Goal: Information Seeking & Learning: Learn about a topic

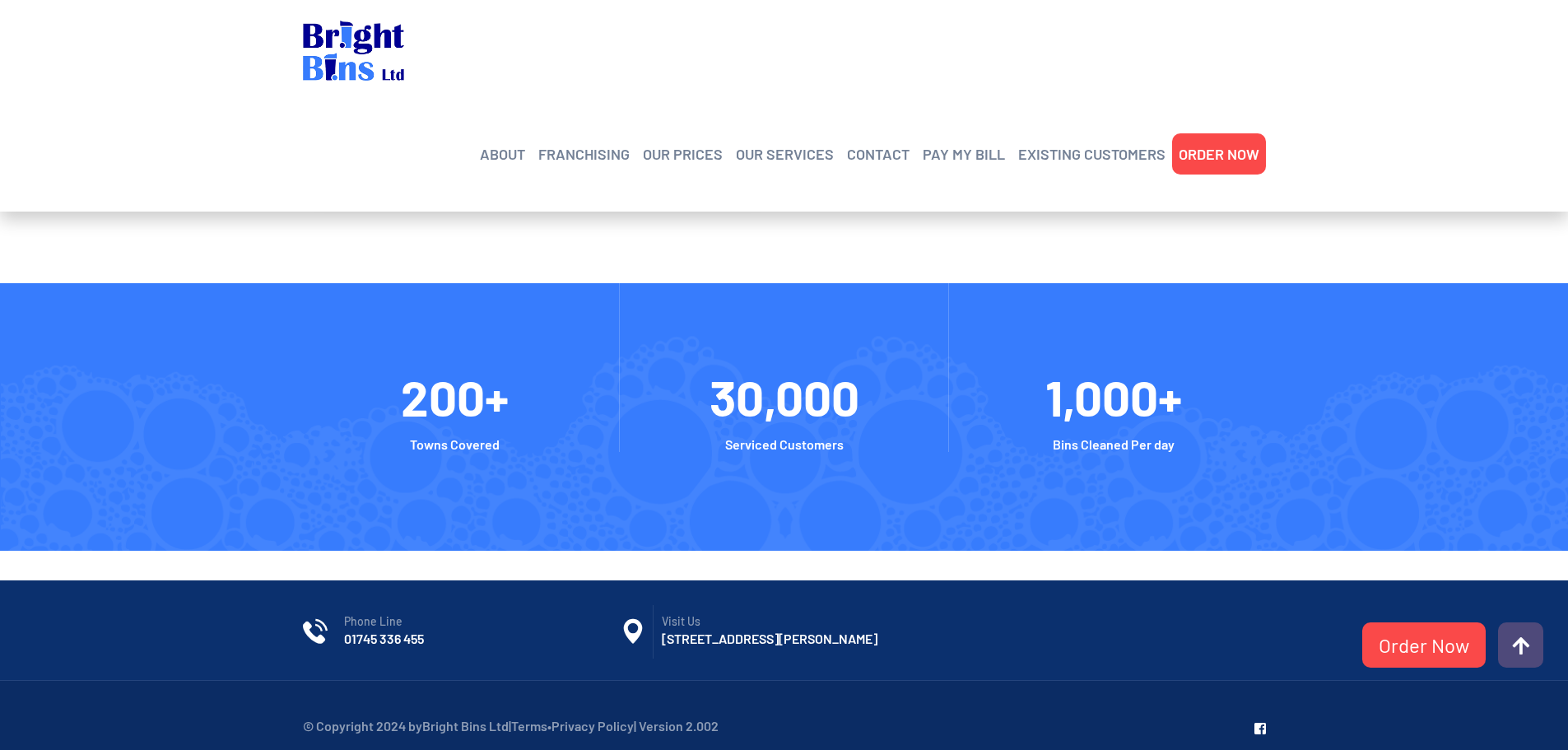
scroll to position [3712, 0]
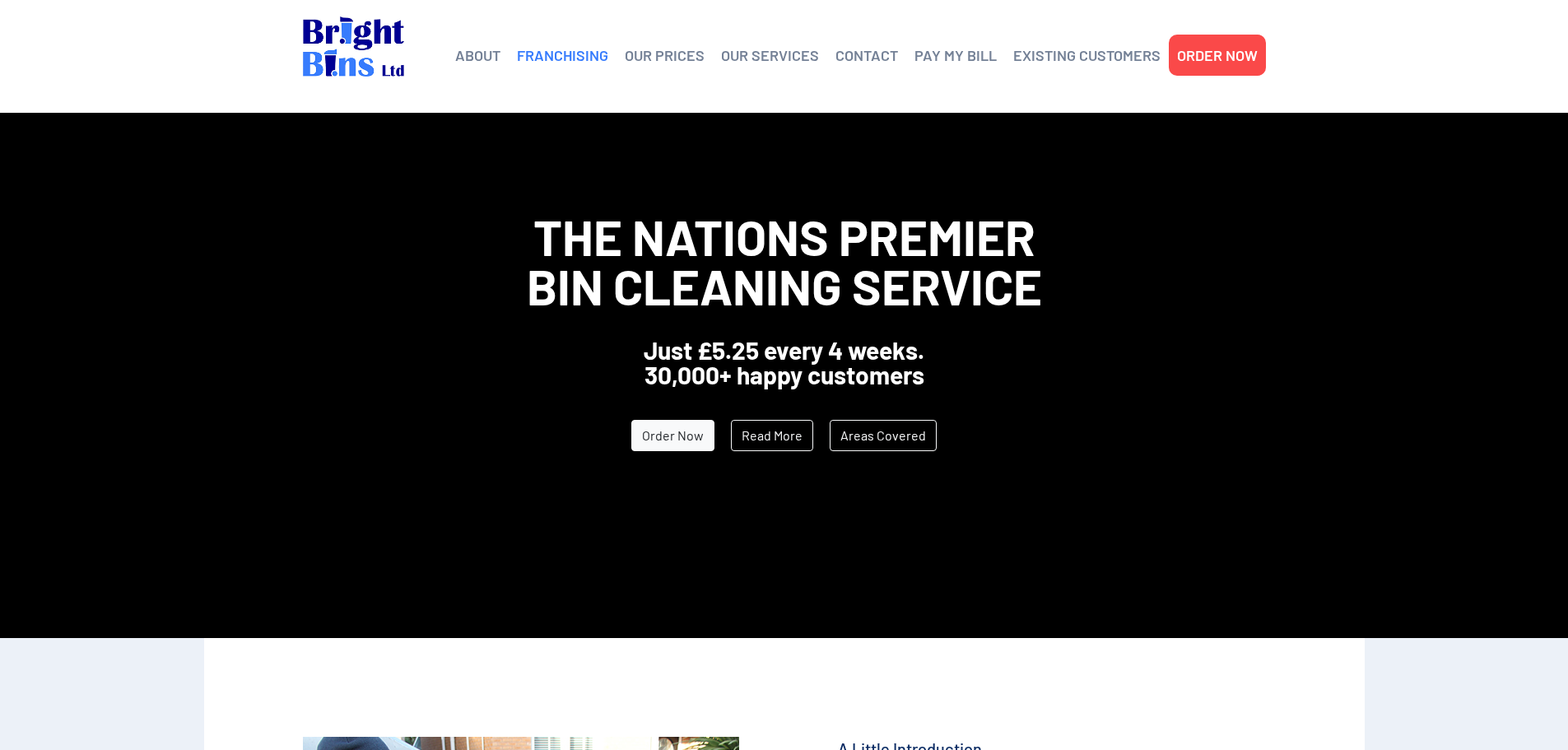
click at [566, 58] on link "FRANCHISING" at bounding box center [563, 55] width 91 height 25
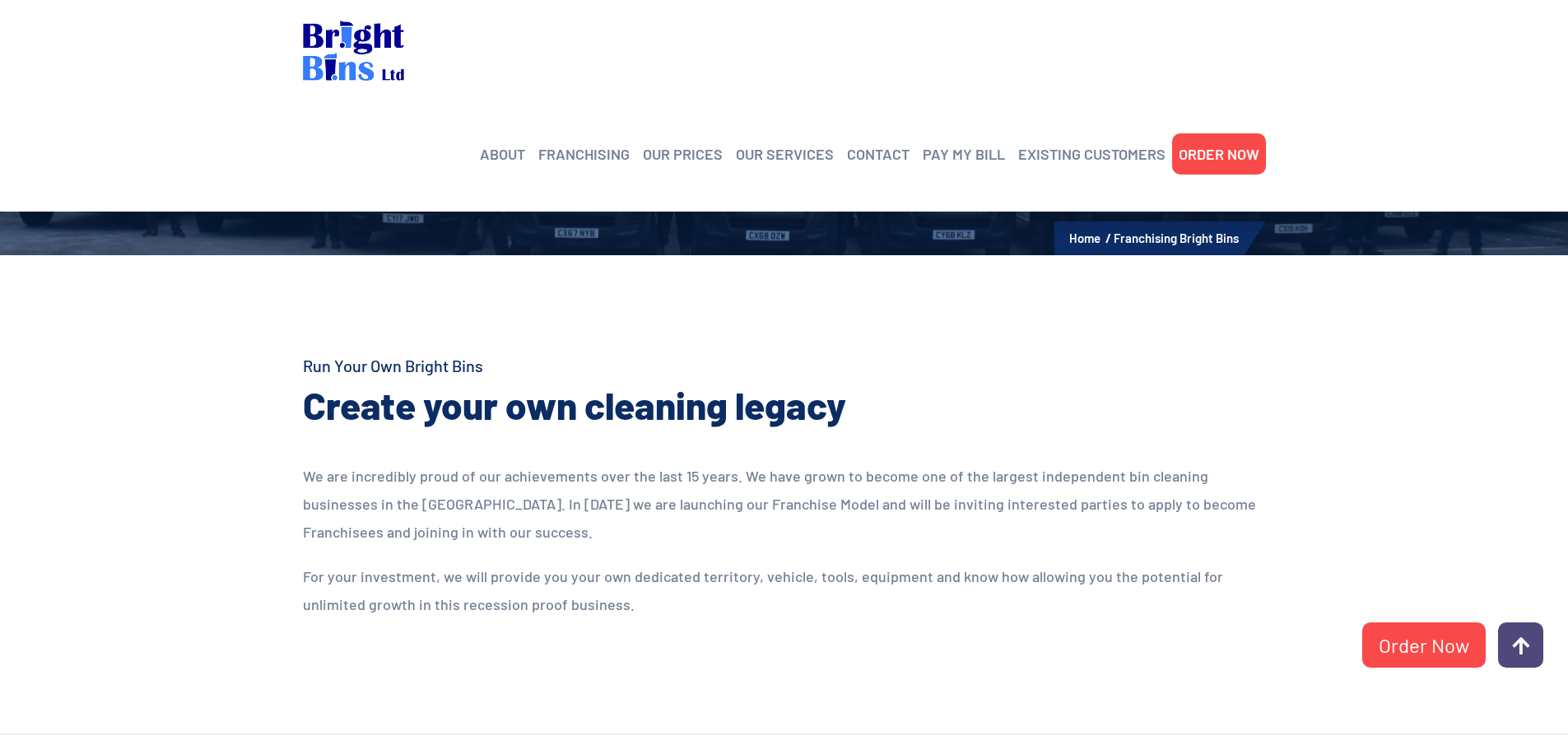
scroll to position [330, 0]
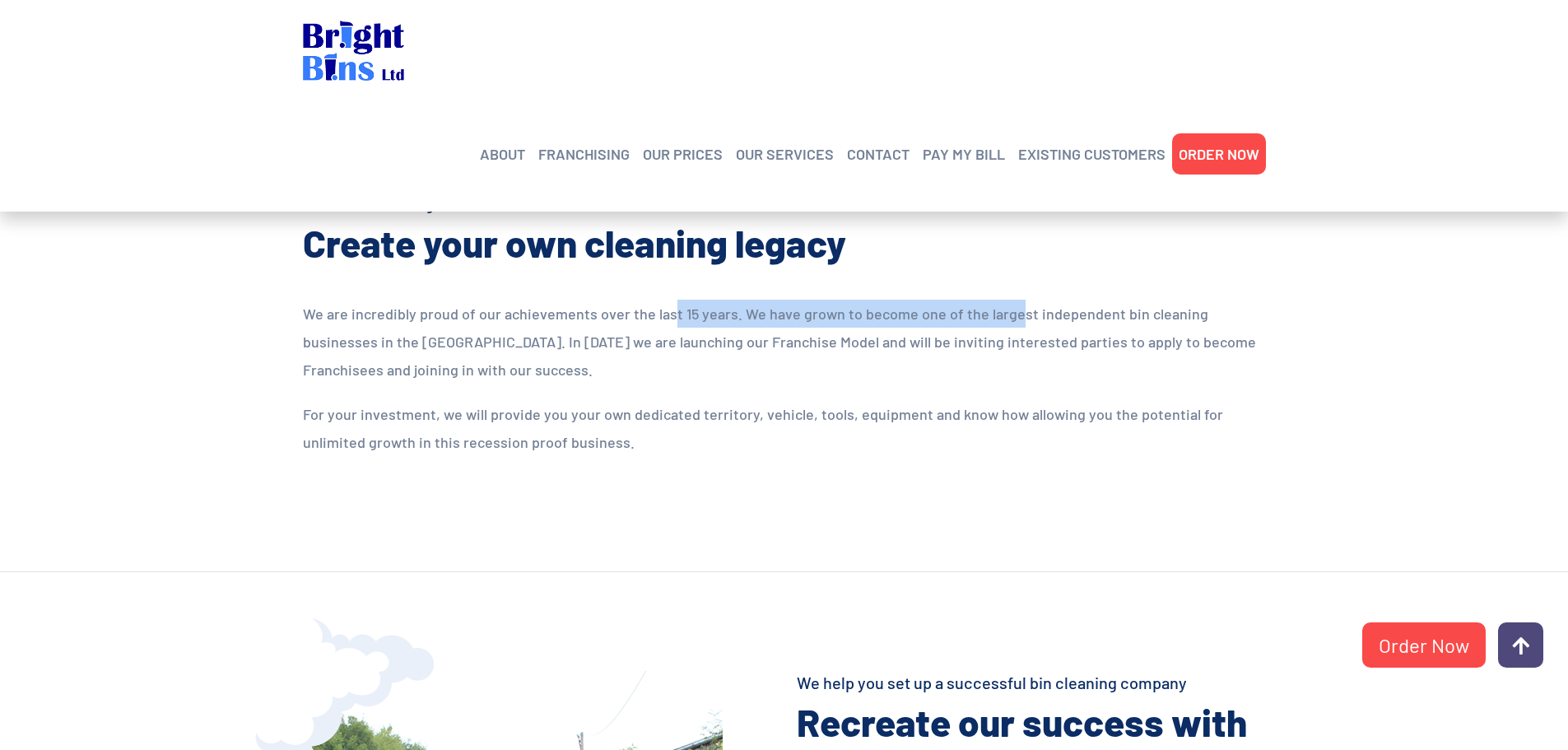
drag, startPoint x: 675, startPoint y: 321, endPoint x: 1116, endPoint y: 321, distance: 441.0
click at [1073, 321] on p "We are incredibly proud of our achievements over the last 15 years. We have gro…" at bounding box center [784, 342] width 963 height 84
click at [1138, 322] on p "We are incredibly proud of our achievements over the last 15 years. We have gro…" at bounding box center [784, 342] width 963 height 84
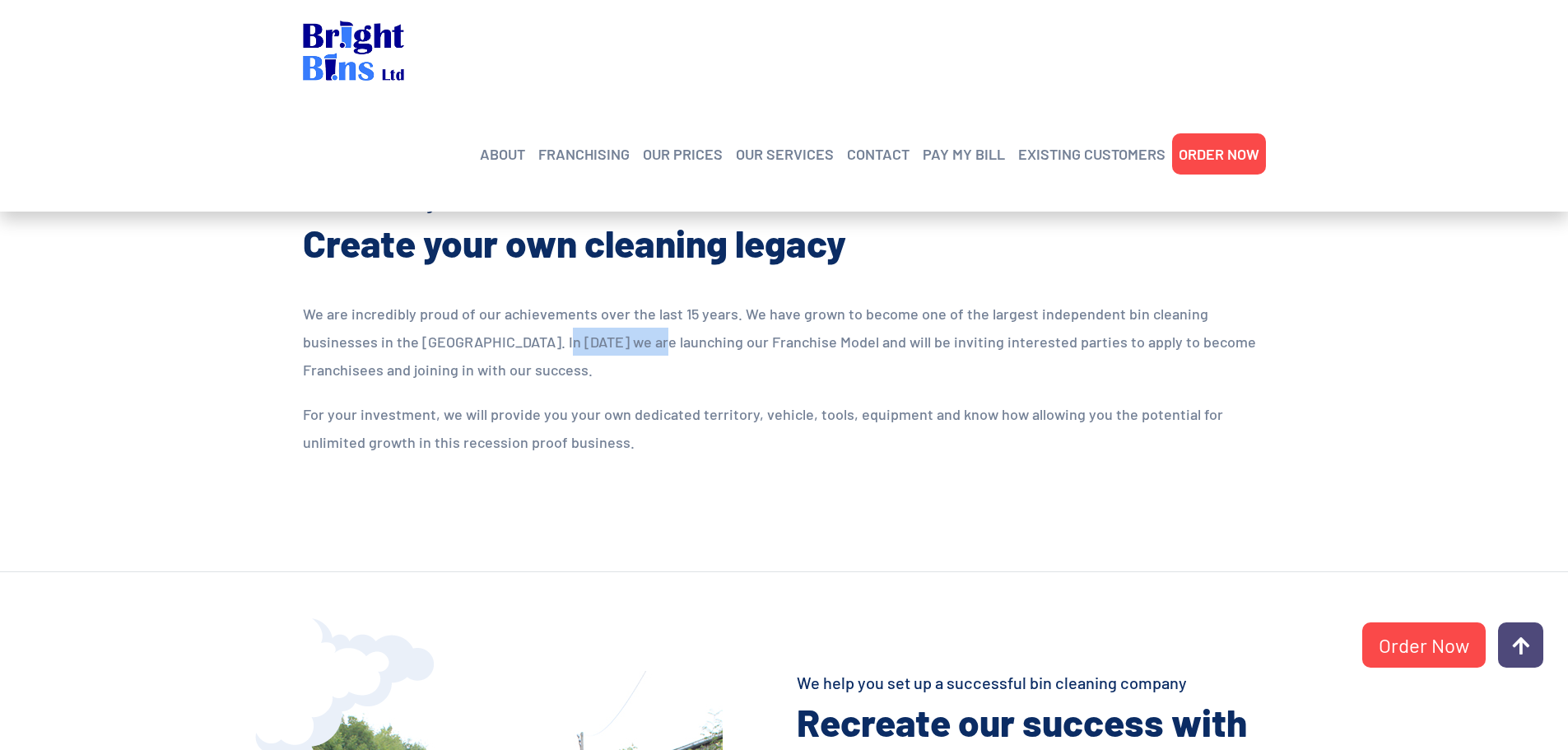
drag, startPoint x: 560, startPoint y: 343, endPoint x: 970, endPoint y: 345, distance: 410.0
click at [942, 343] on p "We are incredibly proud of our achievements over the last 15 years. We have gro…" at bounding box center [784, 342] width 963 height 84
drag, startPoint x: 970, startPoint y: 345, endPoint x: 985, endPoint y: 366, distance: 25.8
click at [974, 346] on p "We are incredibly proud of our achievements over the last 15 years. We have gro…" at bounding box center [784, 342] width 963 height 84
drag, startPoint x: 511, startPoint y: 379, endPoint x: 428, endPoint y: 363, distance: 84.5
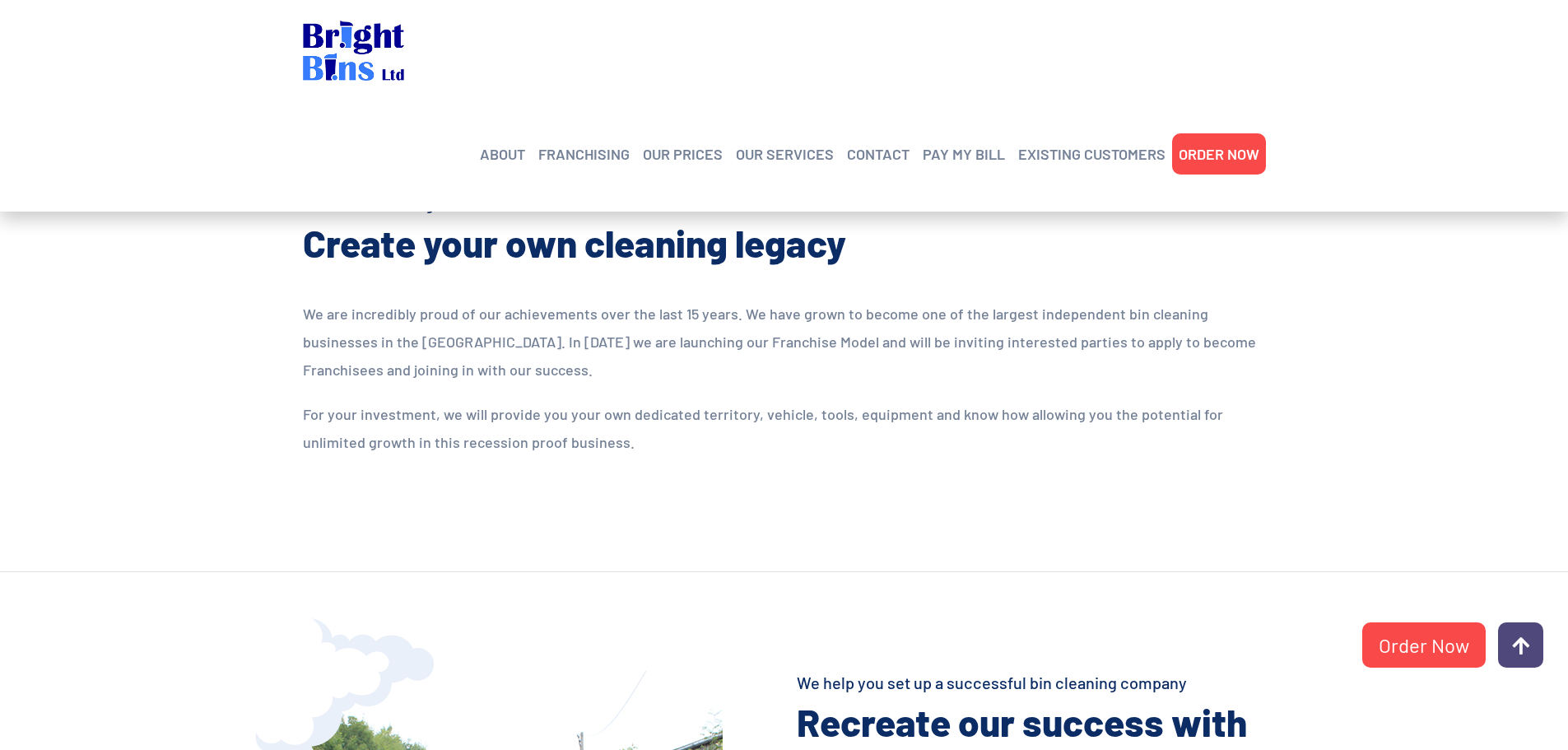
click at [509, 379] on p "We are incredibly proud of our achievements over the last 15 years. We have gro…" at bounding box center [784, 342] width 963 height 84
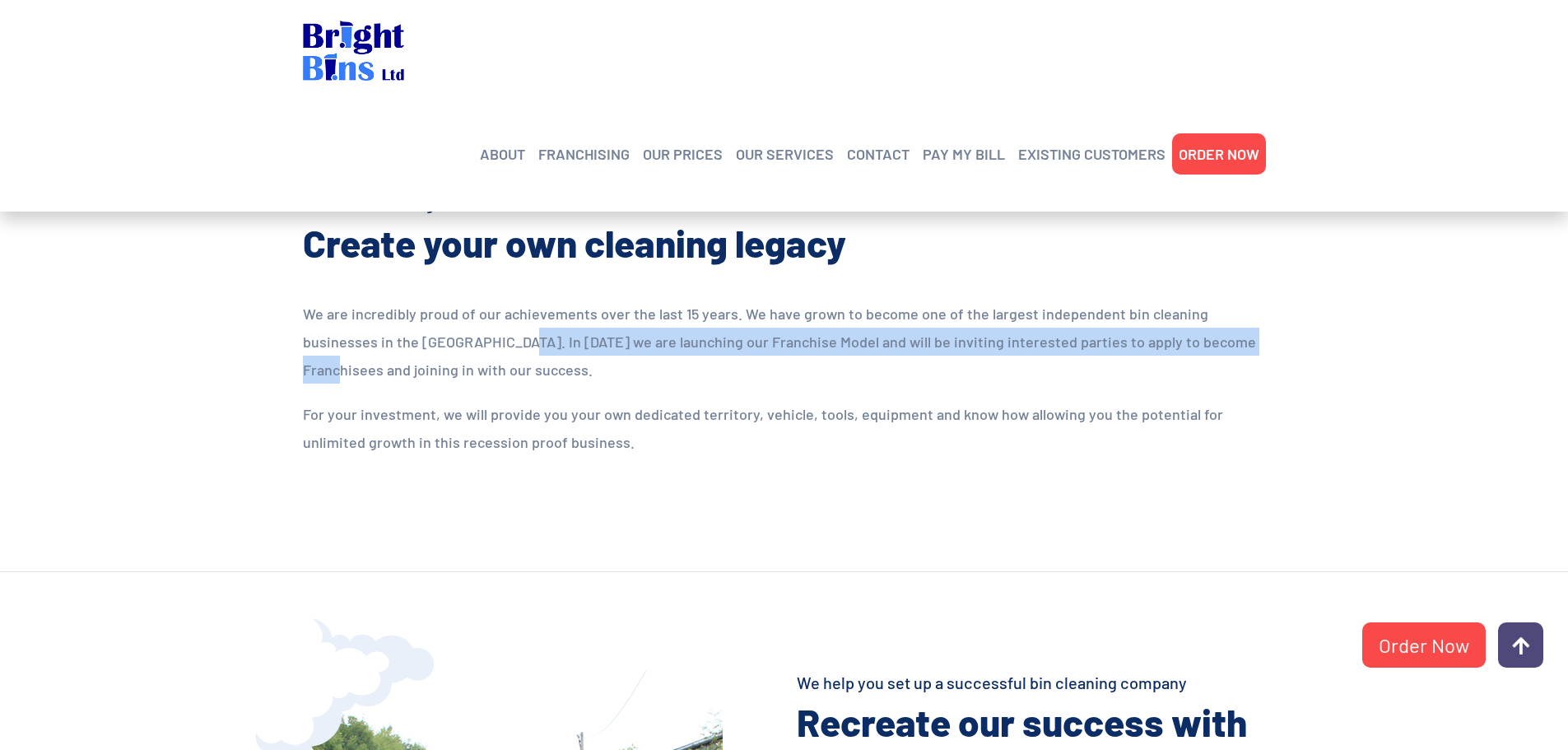
drag, startPoint x: 963, startPoint y: 339, endPoint x: 1173, endPoint y: 338, distance: 210.0
click at [1173, 338] on p "We are incredibly proud of our achievements over the last 15 years. We have gro…" at bounding box center [784, 342] width 963 height 84
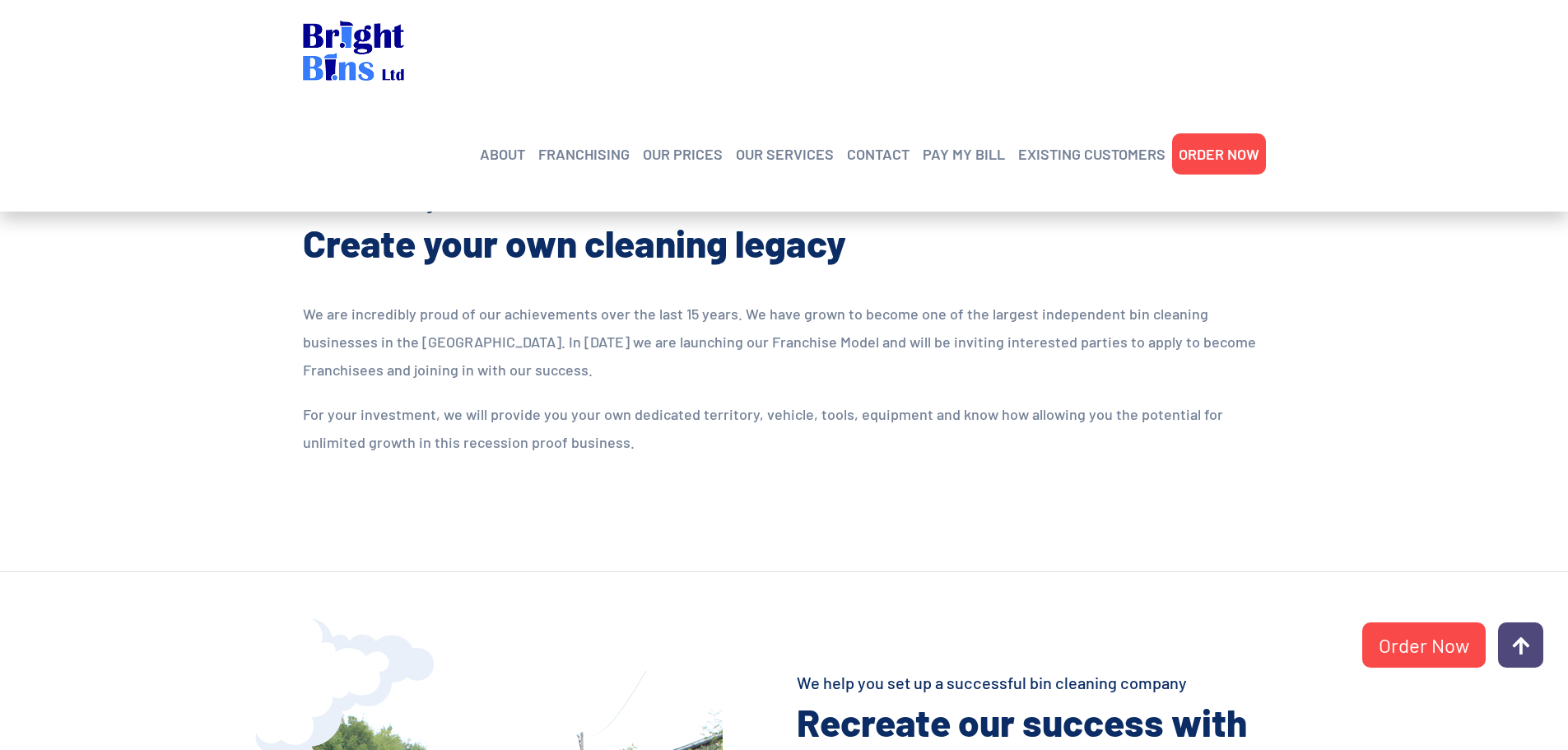
click at [556, 381] on p "We are incredibly proud of our achievements over the last 15 years. We have gro…" at bounding box center [784, 342] width 963 height 84
drag, startPoint x: 1209, startPoint y: 320, endPoint x: 1435, endPoint y: 332, distance: 226.3
click at [1402, 326] on section "Run Your Own Bright Bins Create your own cleaning legacy We are incredibly prou…" at bounding box center [784, 332] width 1568 height 479
click at [1305, 380] on section "Run Your Own Bright Bins Create your own cleaning legacy We are incredibly prou…" at bounding box center [784, 332] width 1568 height 479
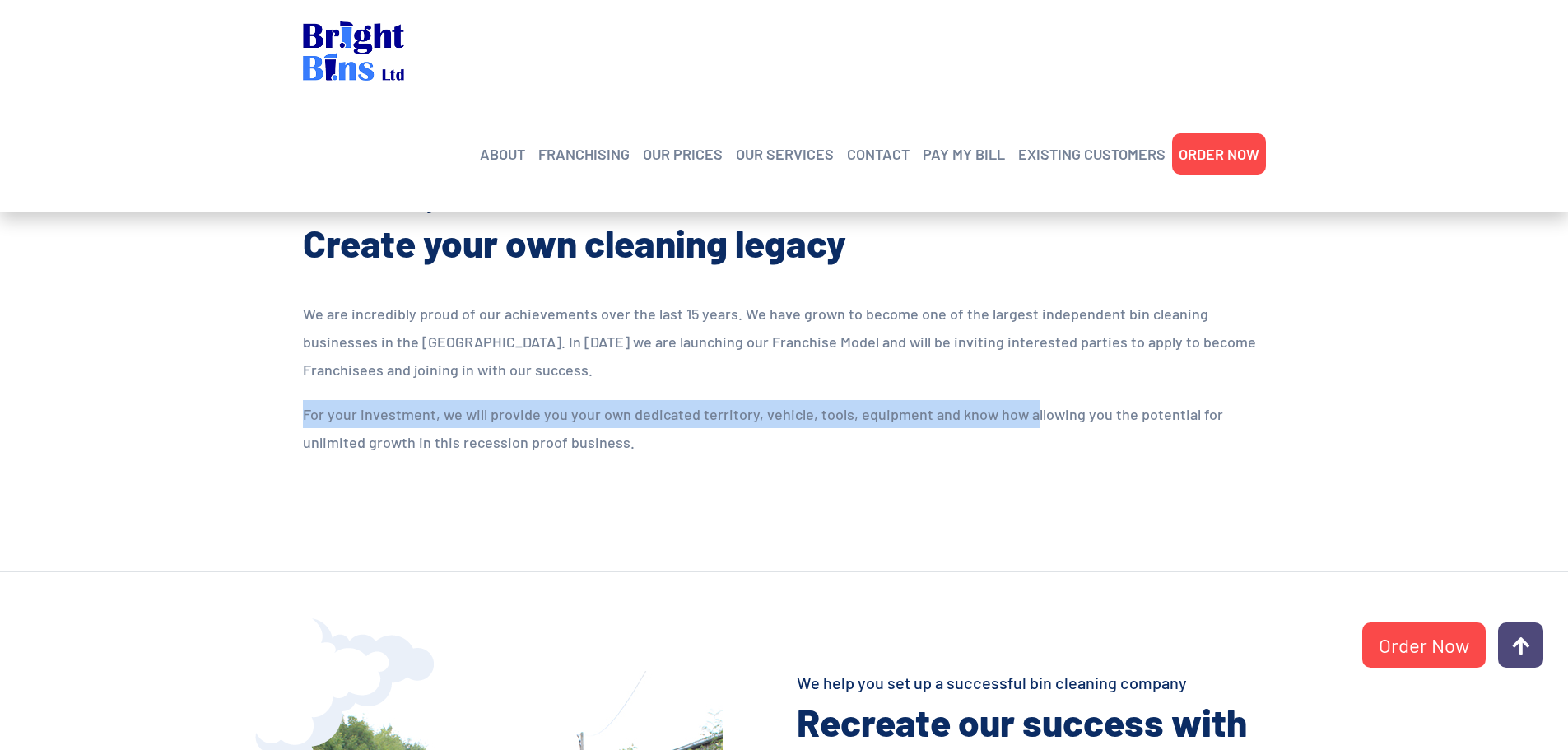
drag, startPoint x: 344, startPoint y: 418, endPoint x: 1069, endPoint y: 420, distance: 725.0
click at [1057, 418] on div "We are incredibly proud of our achievements over the last 15 years. We have gro…" at bounding box center [784, 386] width 988 height 173
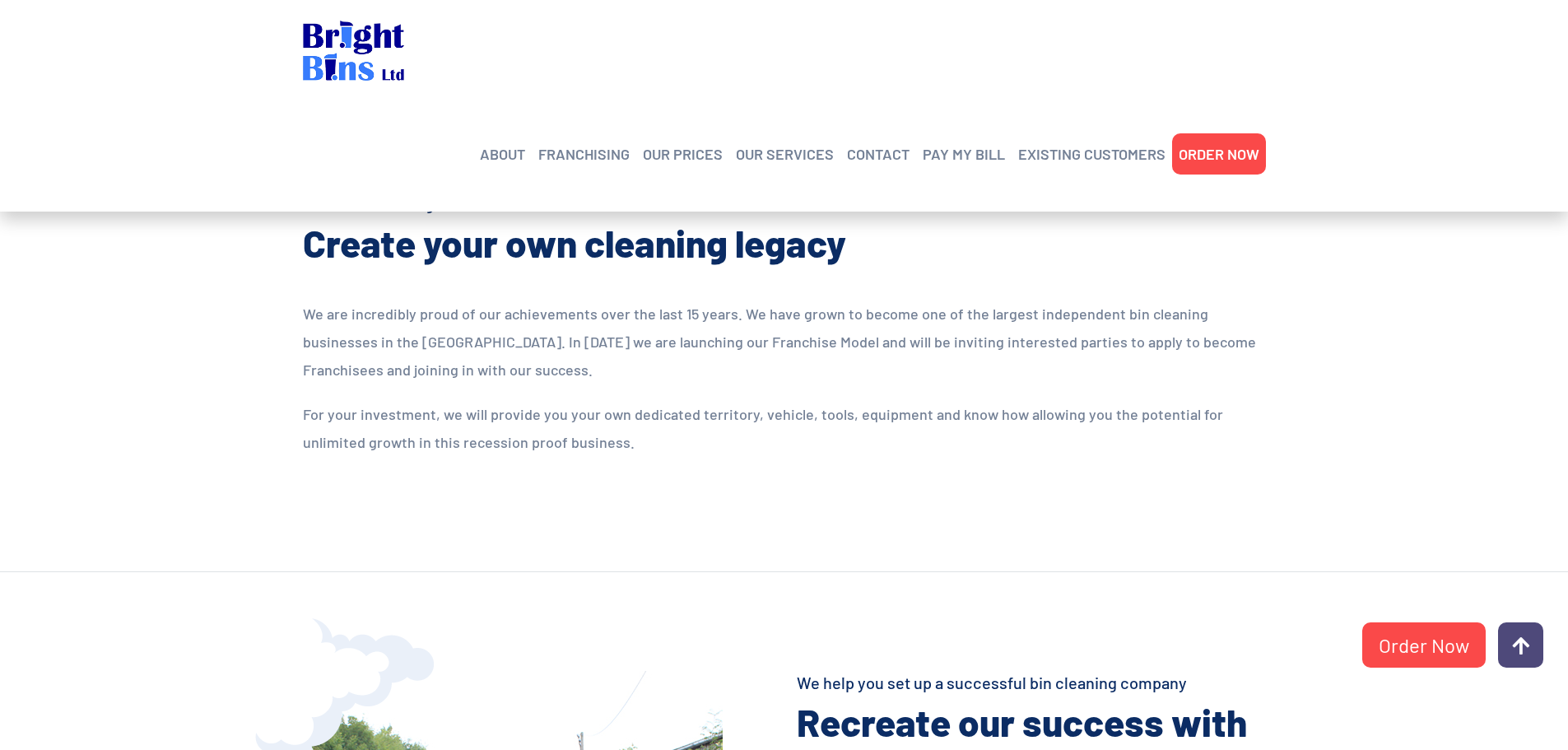
click at [628, 443] on p "For your investment, we will provide you your own dedicated territory, vehicle,…" at bounding box center [784, 428] width 963 height 56
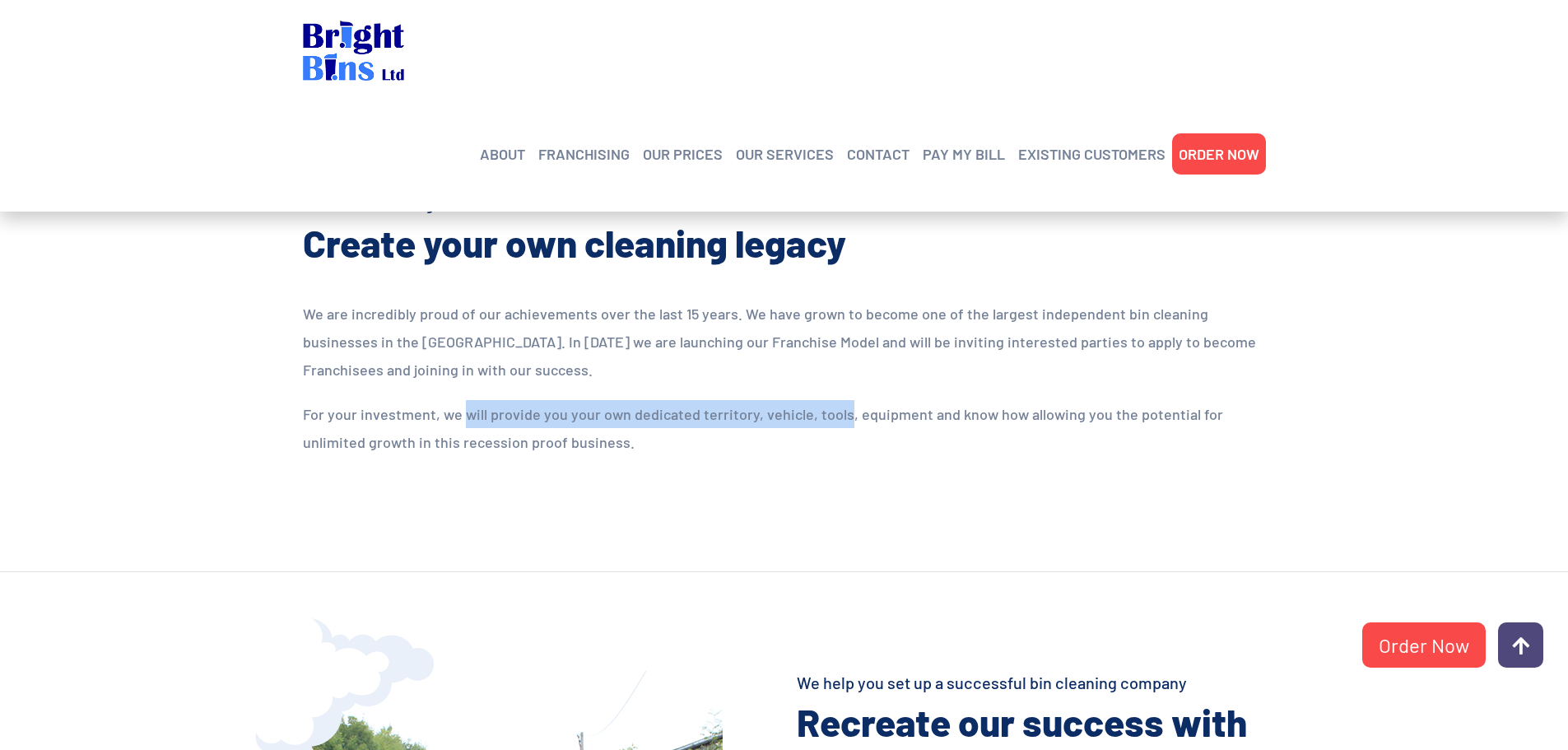
drag, startPoint x: 471, startPoint y: 410, endPoint x: 851, endPoint y: 419, distance: 380.1
click at [847, 418] on p "For your investment, we will provide you your own dedicated territory, vehicle,…" at bounding box center [784, 428] width 963 height 56
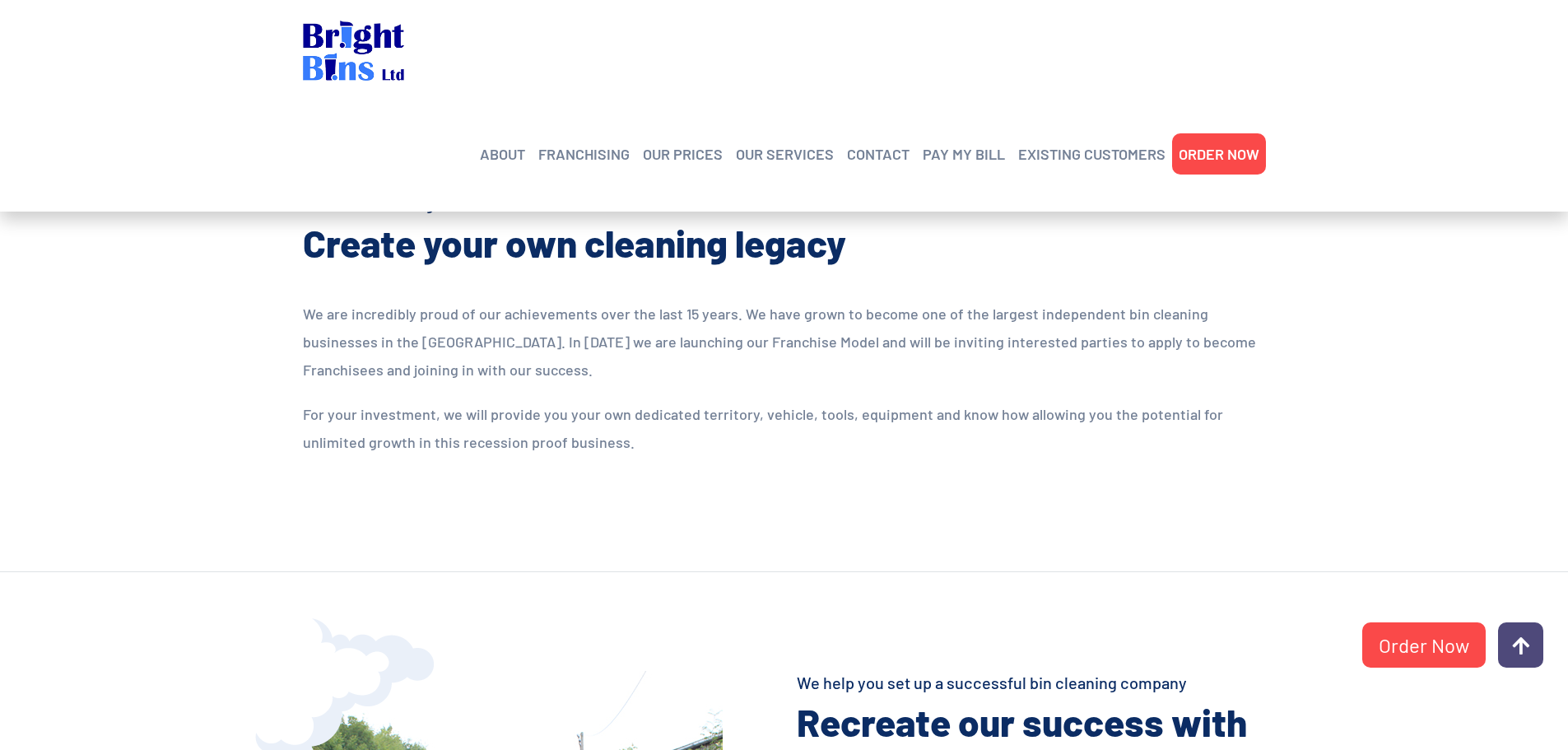
click at [811, 455] on p "For your investment, we will provide you your own dedicated territory, vehicle,…" at bounding box center [784, 428] width 963 height 56
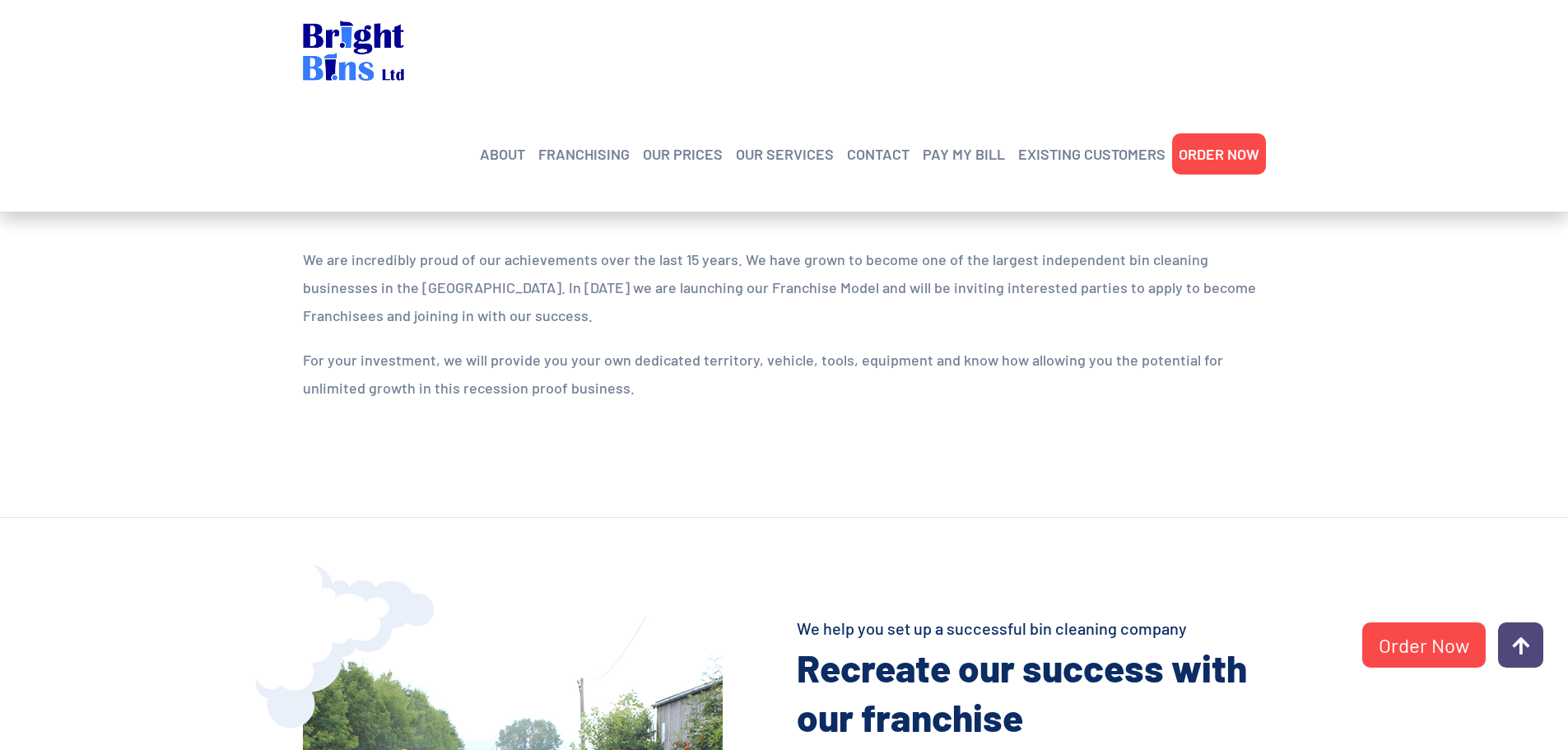
scroll to position [411, 0]
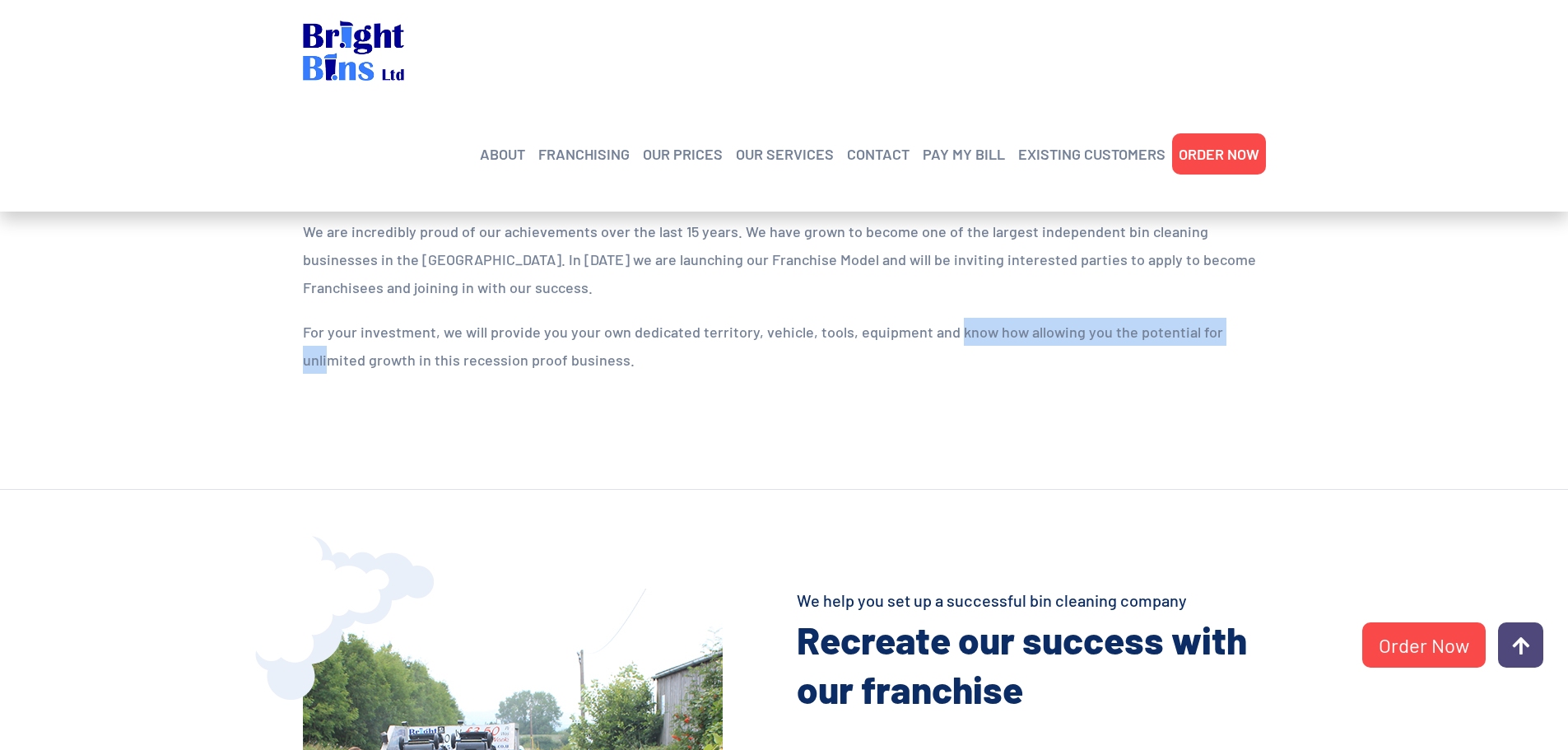
drag, startPoint x: 963, startPoint y: 343, endPoint x: 1244, endPoint y: 353, distance: 281.2
click at [1239, 343] on p "For your investment, we will provide you your own dedicated territory, vehicle,…" at bounding box center [784, 345] width 963 height 56
click at [1089, 372] on p "For your investment, we will provide you your own dedicated territory, vehicle,…" at bounding box center [784, 345] width 963 height 56
drag, startPoint x: 1200, startPoint y: 331, endPoint x: 1263, endPoint y: 337, distance: 63.3
click at [1261, 331] on p "For your investment, we will provide you your own dedicated territory, vehicle,…" at bounding box center [784, 345] width 963 height 56
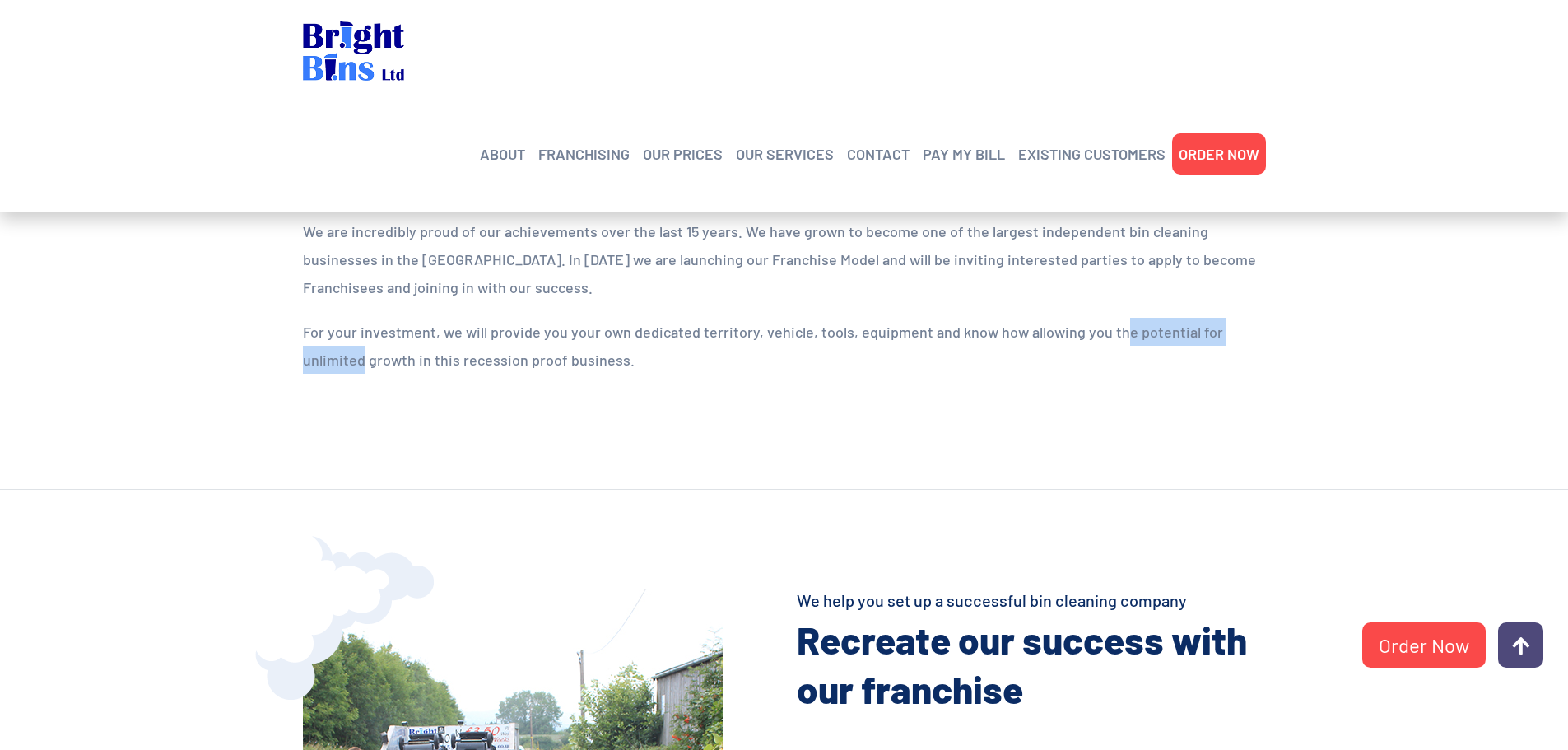
click at [1264, 338] on p "For your investment, we will provide you your own dedicated territory, vehicle,…" at bounding box center [784, 345] width 963 height 56
drag, startPoint x: 536, startPoint y: 394, endPoint x: 408, endPoint y: 380, distance: 128.8
click at [534, 394] on section "Run Your Own Bright Bins Create your own cleaning legacy We are incredibly prou…" at bounding box center [784, 251] width 1568 height 479
drag, startPoint x: 603, startPoint y: 369, endPoint x: 730, endPoint y: 368, distance: 127.0
click at [729, 368] on p "For your investment, we will provide you your own dedicated territory, vehicle,…" at bounding box center [784, 345] width 963 height 56
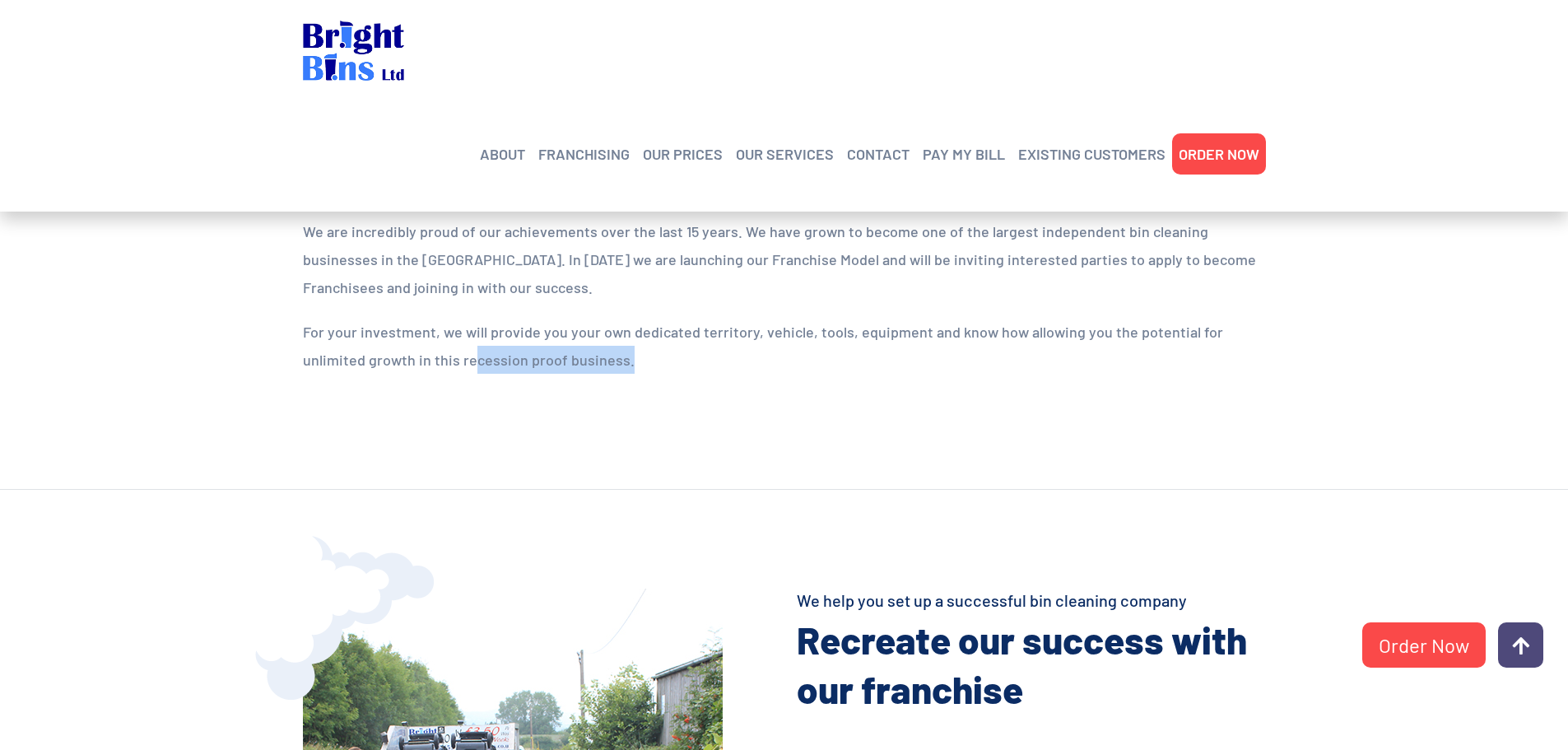
click at [730, 368] on p "For your investment, we will provide you your own dedicated territory, vehicle,…" at bounding box center [784, 345] width 963 height 56
click at [732, 368] on p "For your investment, we will provide you your own dedicated territory, vehicle,…" at bounding box center [784, 345] width 963 height 56
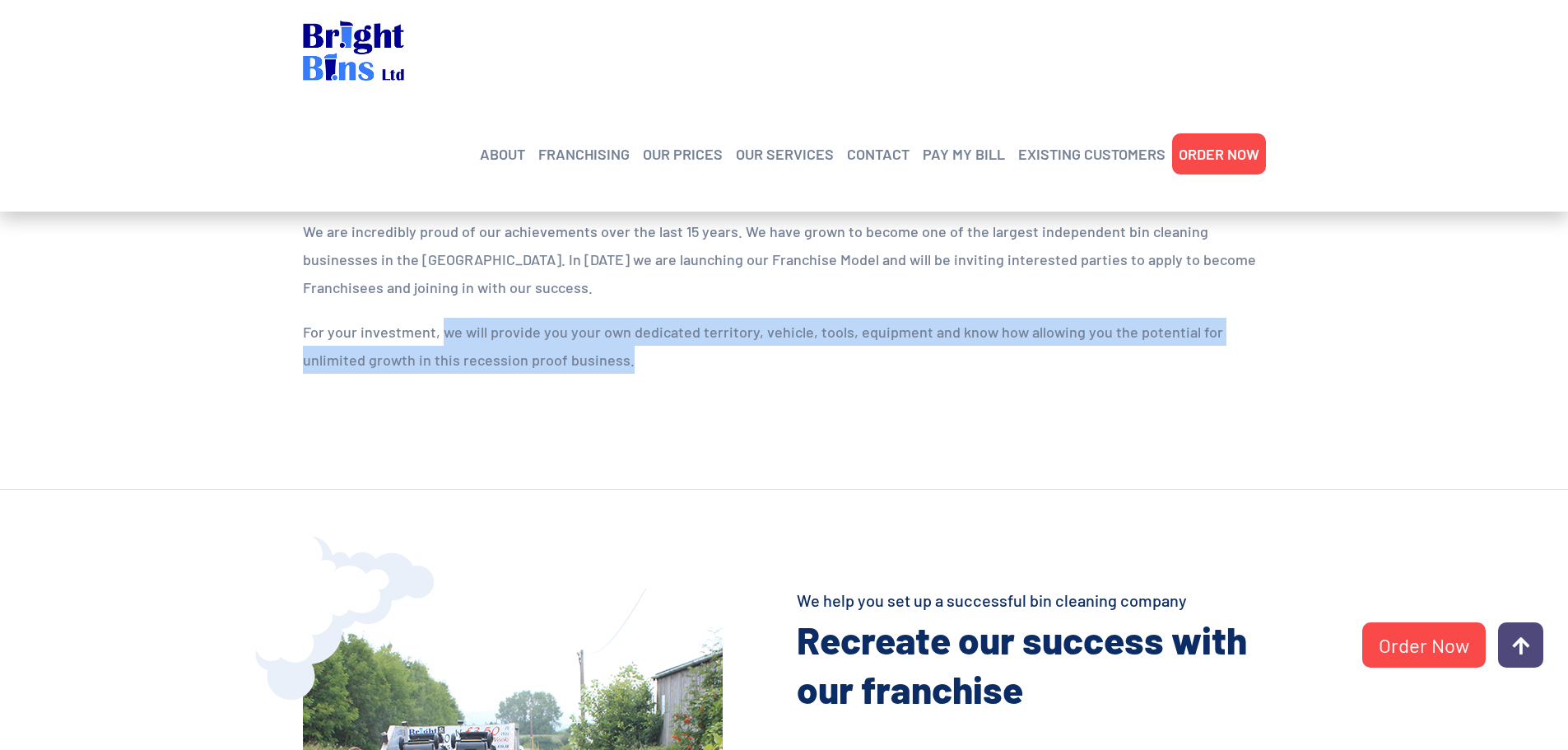
drag, startPoint x: 535, startPoint y: 349, endPoint x: 796, endPoint y: 357, distance: 261.1
click at [765, 354] on p "For your investment, we will provide you your own dedicated territory, vehicle,…" at bounding box center [784, 345] width 963 height 56
click at [775, 379] on div "We are incredibly proud of our achievements over the last 15 years. We have gro…" at bounding box center [784, 304] width 988 height 173
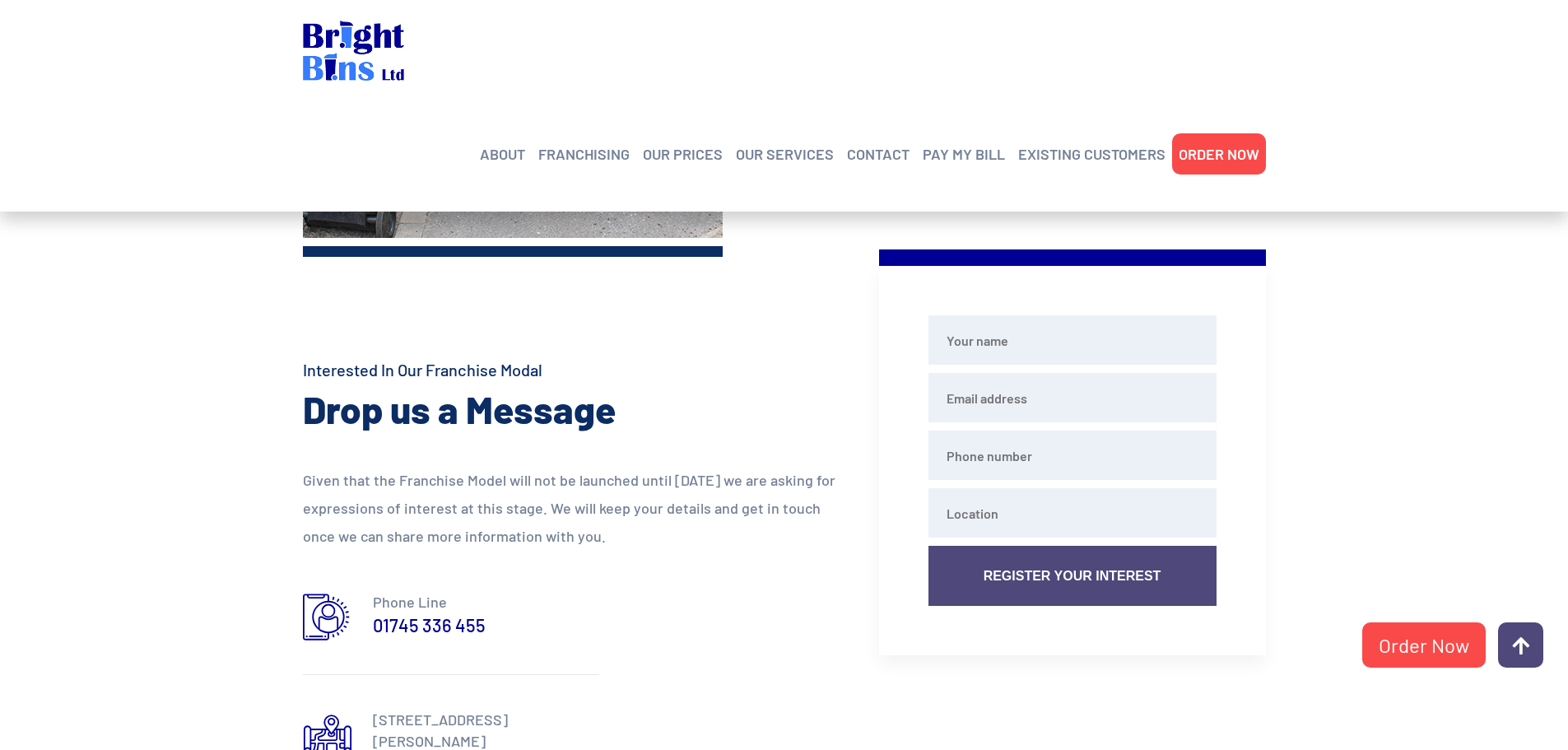
scroll to position [1481, 0]
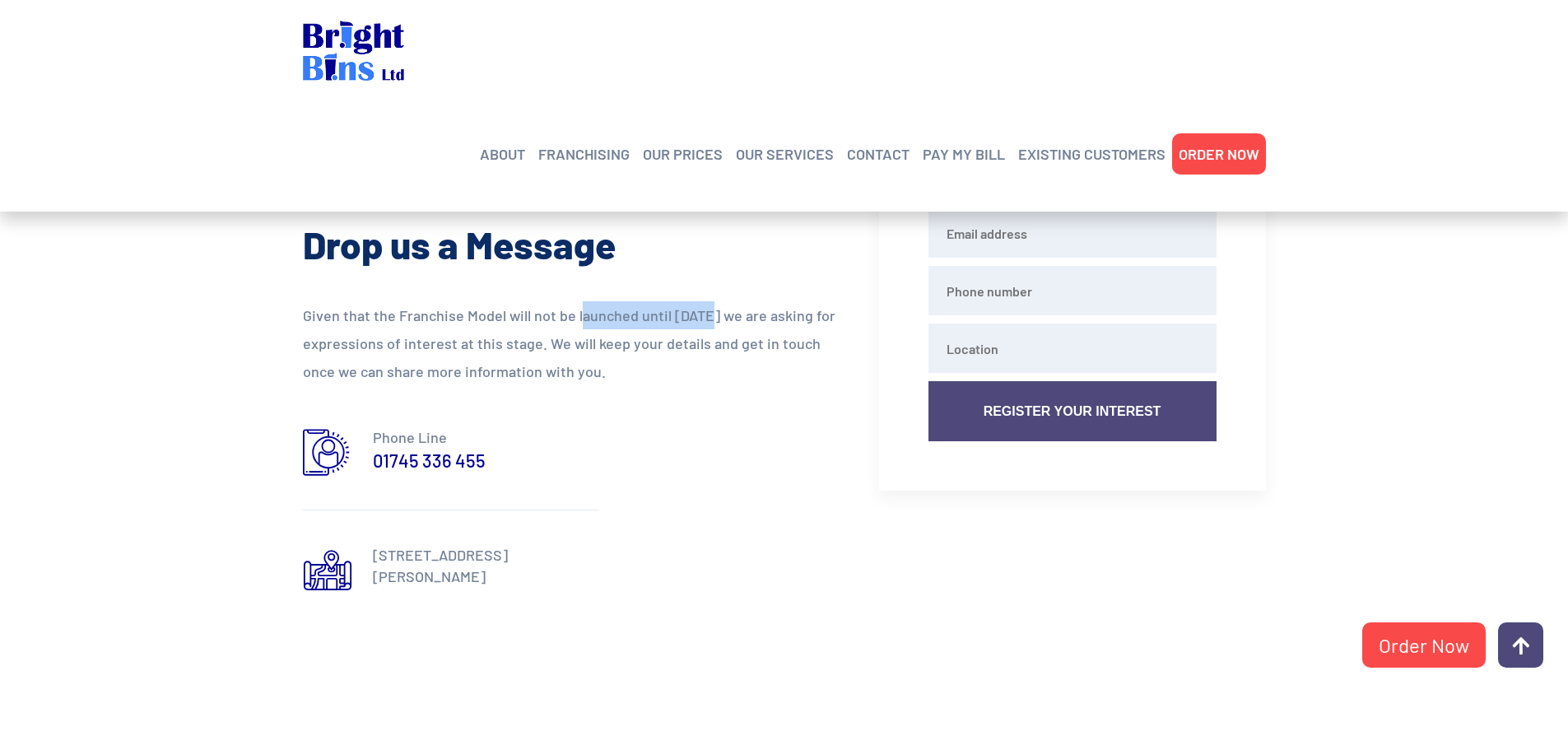
drag, startPoint x: 600, startPoint y: 305, endPoint x: 759, endPoint y: 327, distance: 160.5
click at [745, 320] on p "Given that the Franchise Model will not be launched until [DATE] we are asking …" at bounding box center [578, 343] width 551 height 84
click at [766, 360] on p "Given that the Franchise Model will not be launched until [DATE] we are asking …" at bounding box center [578, 343] width 551 height 84
drag, startPoint x: 499, startPoint y: 354, endPoint x: 715, endPoint y: 374, distance: 216.9
click at [583, 354] on p "Given that the Franchise Model will not be launched until [DATE] we are asking …" at bounding box center [578, 343] width 551 height 84
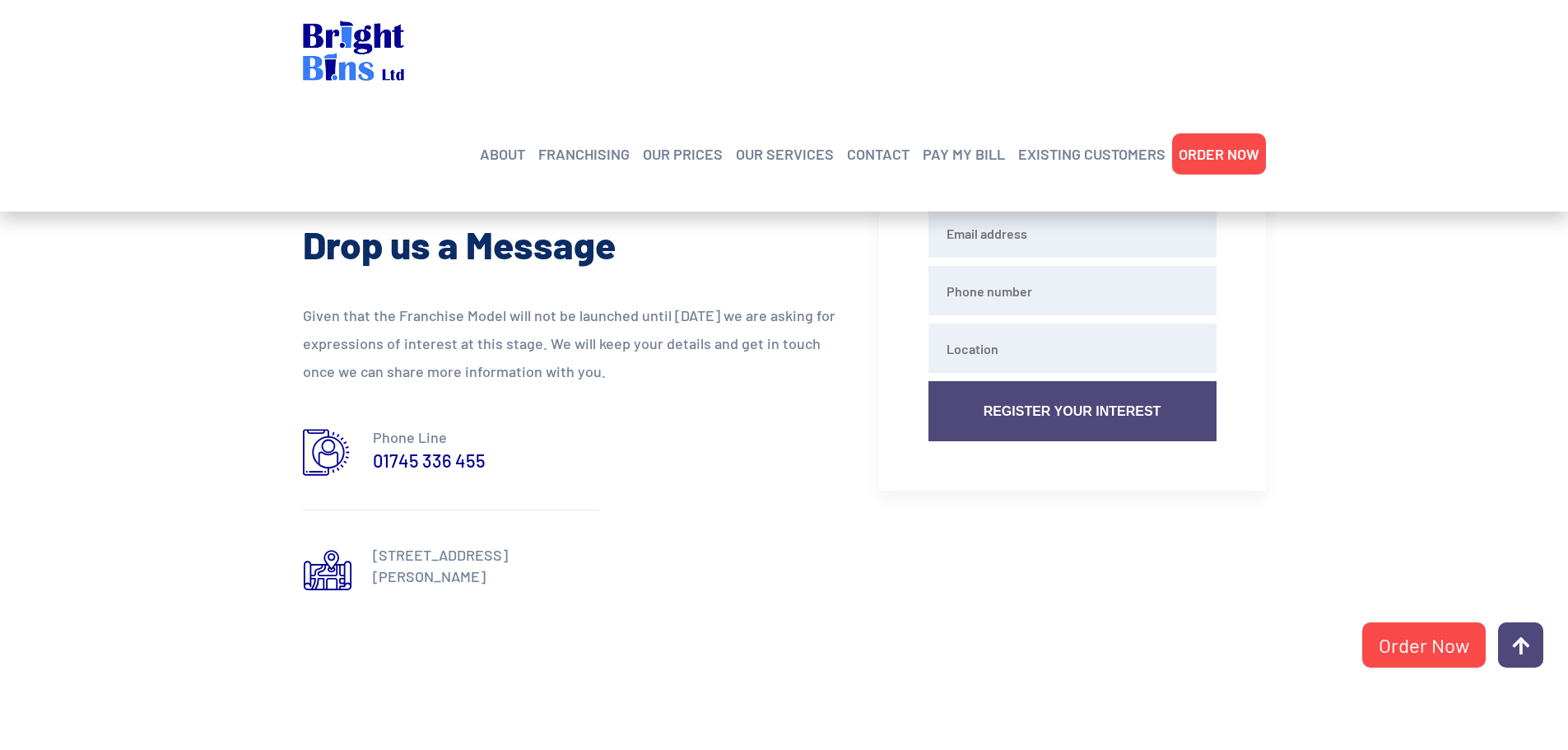
click at [719, 375] on p "Given that the Franchise Model will not be launched until [DATE] we are asking …" at bounding box center [578, 343] width 551 height 84
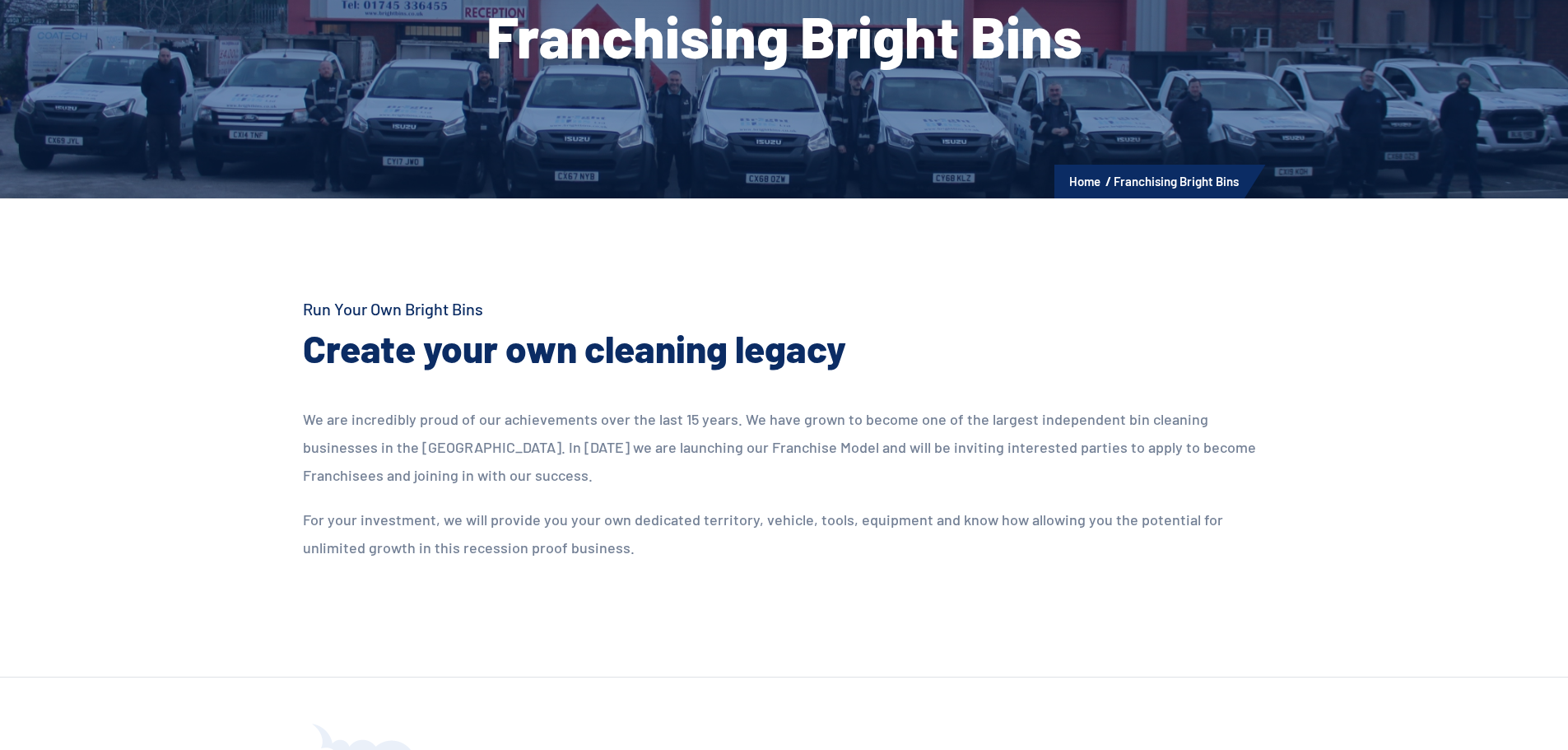
scroll to position [0, 0]
